Goal: Task Accomplishment & Management: Use online tool/utility

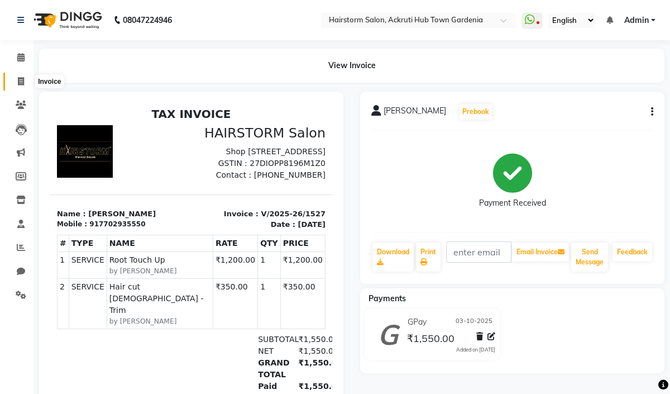
click at [22, 82] on icon at bounding box center [21, 81] width 6 height 8
select select "279"
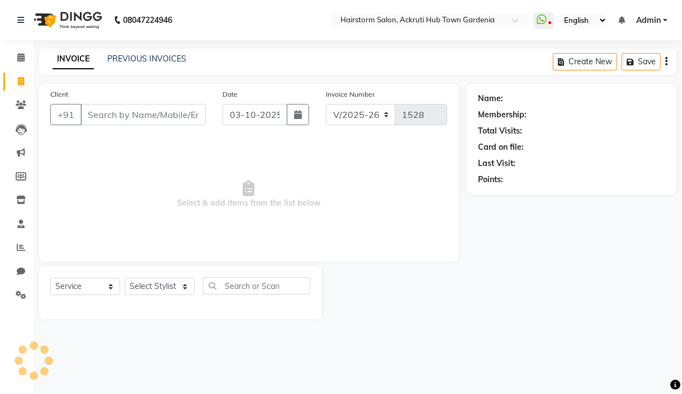
select select "product"
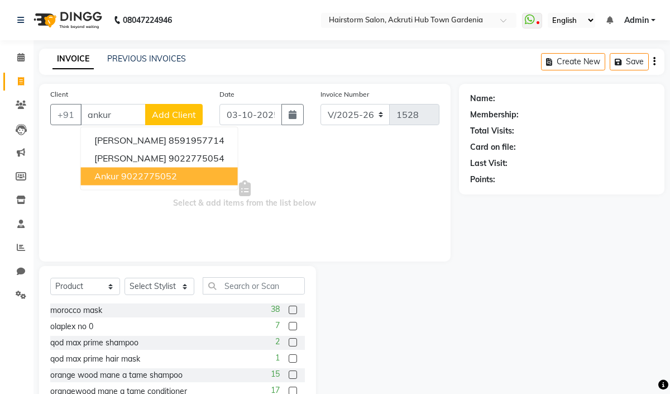
click at [153, 177] on ngb-highlight "9022775052" at bounding box center [149, 175] width 56 height 11
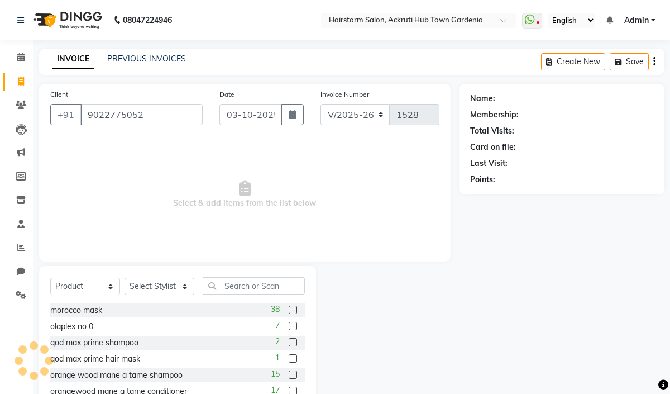
type input "9022775052"
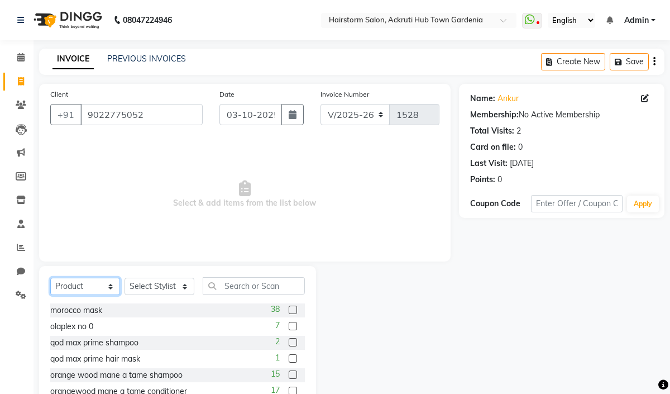
click at [98, 288] on select "Select Service Product Membership Package Voucher Prepaid Gift Card" at bounding box center [85, 286] width 70 height 17
select select "service"
click at [50, 278] on select "Select Service Product Membership Package Voucher Prepaid Gift Card" at bounding box center [85, 286] width 70 height 17
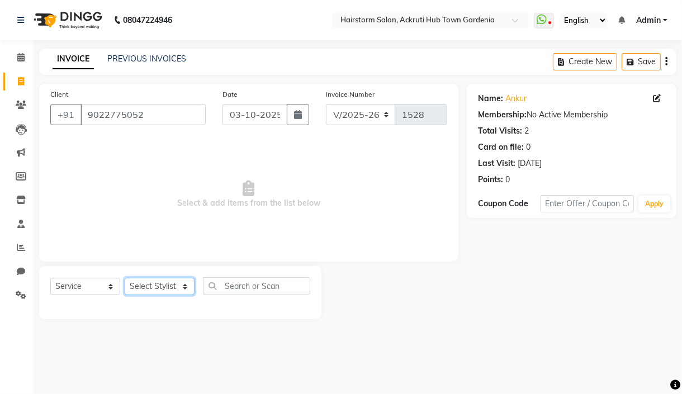
drag, startPoint x: 163, startPoint y: 291, endPoint x: 163, endPoint y: 279, distance: 11.2
click at [163, 289] on select "Select Stylist [PERSON_NAME] deepak [PERSON_NAME] Neha [PERSON_NAME] [PERSON_NA…" at bounding box center [160, 286] width 70 height 17
select select "59937"
click at [125, 278] on select "Select Stylist [PERSON_NAME] deepak [PERSON_NAME] Neha [PERSON_NAME] [PERSON_NA…" at bounding box center [160, 286] width 70 height 17
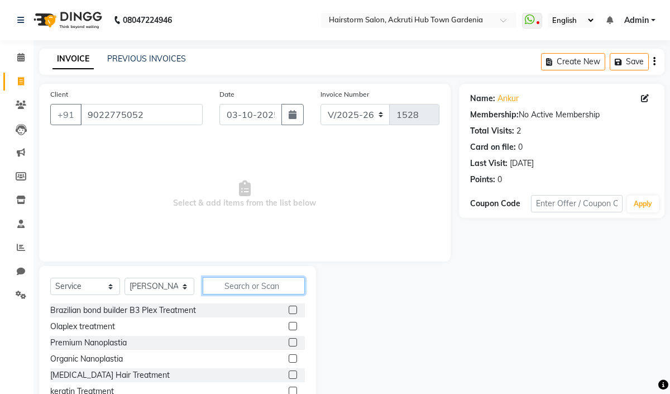
click at [229, 286] on input "text" at bounding box center [254, 285] width 102 height 17
type input "b"
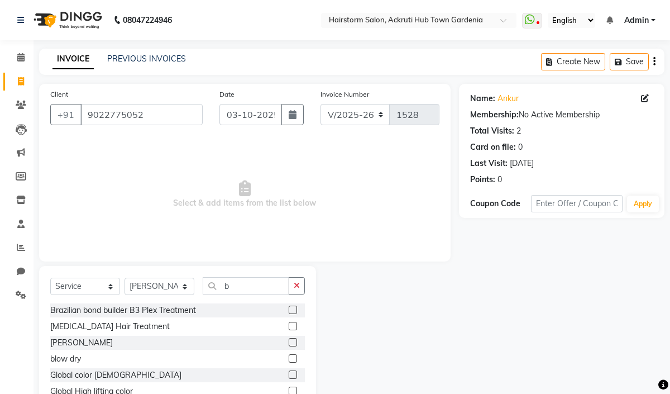
click at [289, 343] on label at bounding box center [293, 342] width 8 height 8
click at [289, 343] on input "checkbox" at bounding box center [292, 342] width 7 height 7
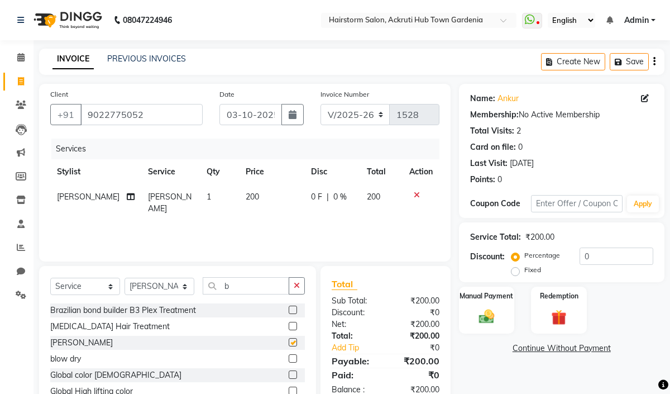
checkbox input "false"
click at [483, 318] on img at bounding box center [487, 316] width 26 height 18
click at [582, 349] on span "GPay" at bounding box center [581, 348] width 23 height 13
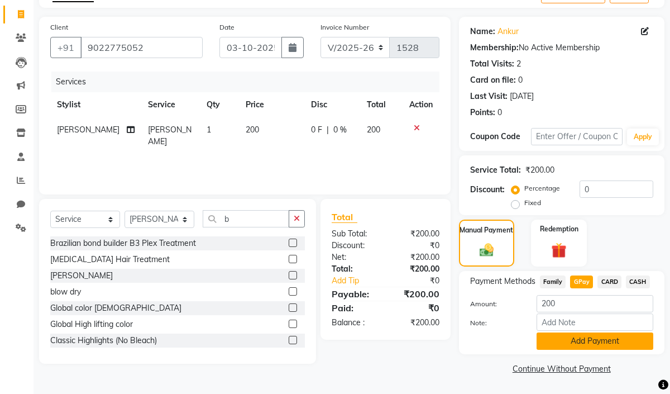
click at [587, 341] on button "Add Payment" at bounding box center [595, 340] width 117 height 17
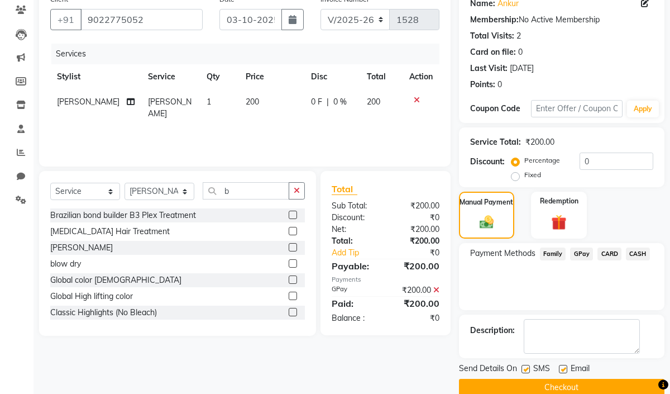
scroll to position [113, 0]
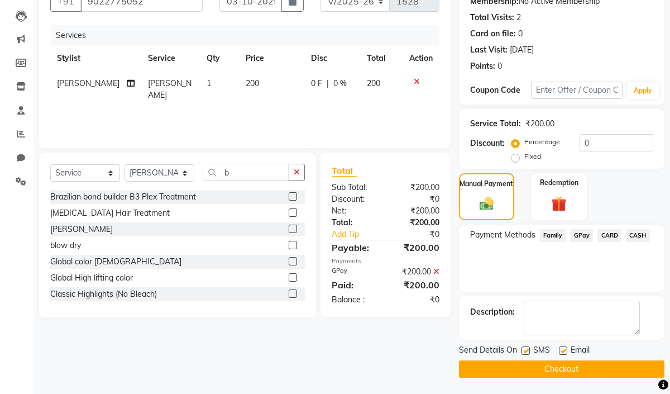
click at [580, 371] on button "Checkout" at bounding box center [562, 368] width 206 height 17
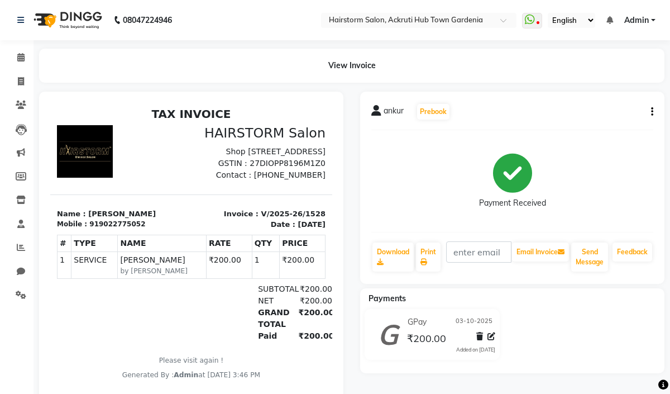
select select "service"
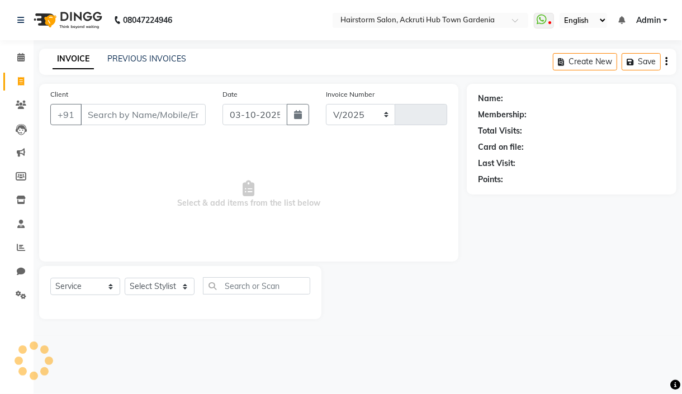
select select "279"
type input "1529"
select select "product"
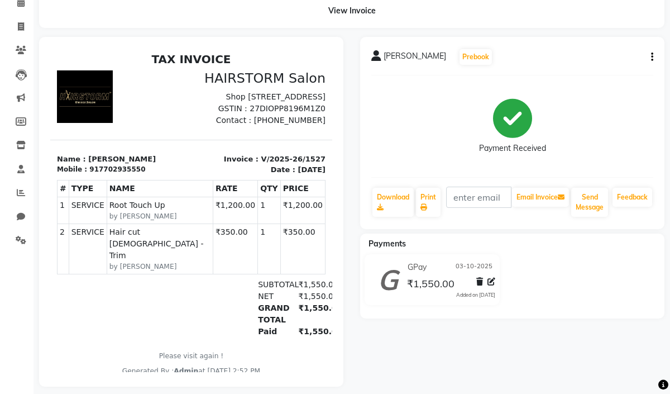
scroll to position [58, 0]
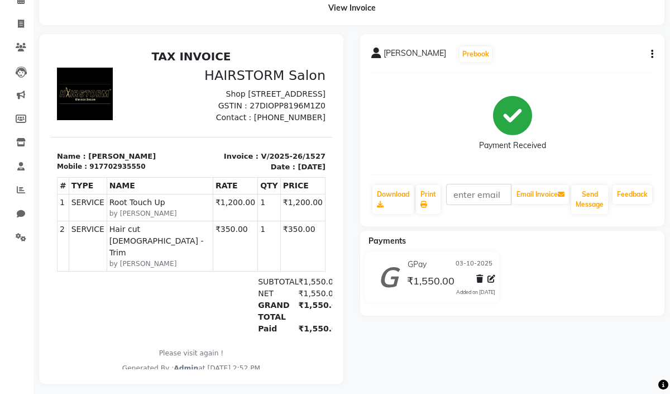
click at [110, 269] on small "by [PERSON_NAME]" at bounding box center [160, 264] width 101 height 10
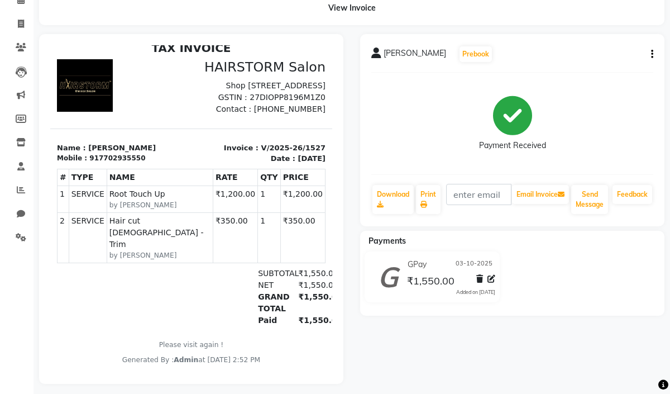
scroll to position [77, 0]
select select "279"
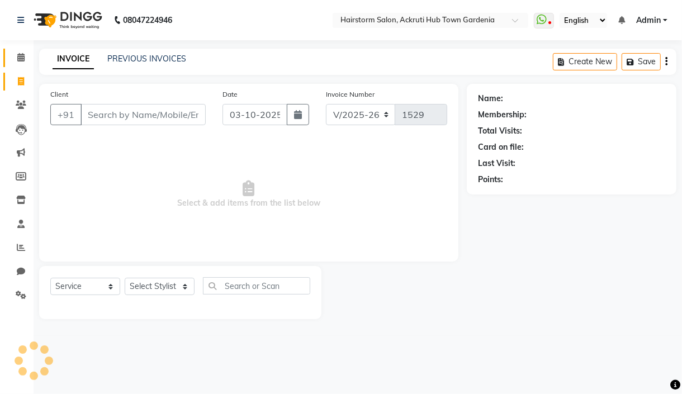
select select "product"
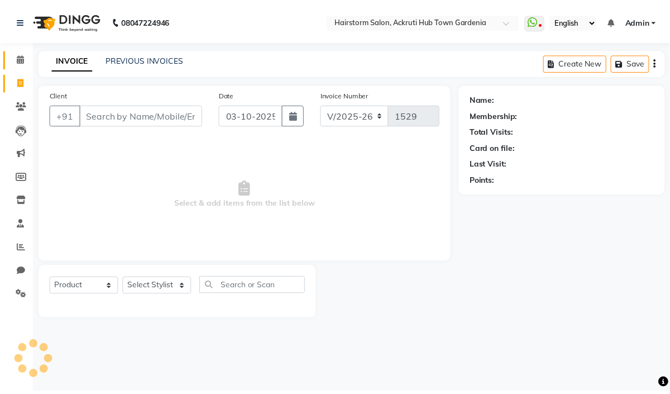
scroll to position [53, 0]
